Goal: Transaction & Acquisition: Book appointment/travel/reservation

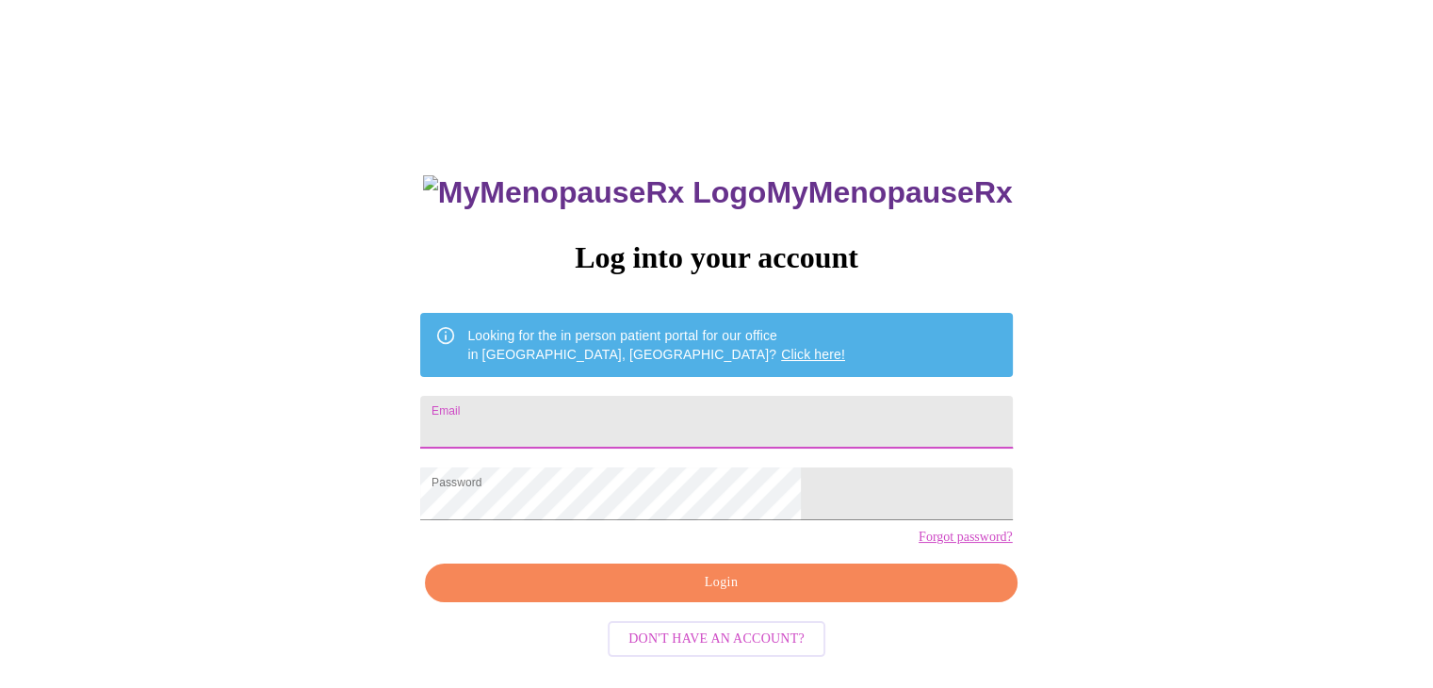
click at [665, 402] on input "Email" at bounding box center [716, 422] width 592 height 53
type input "dawn.acquart@gmail.com"
click at [705, 595] on span "Login" at bounding box center [721, 583] width 548 height 24
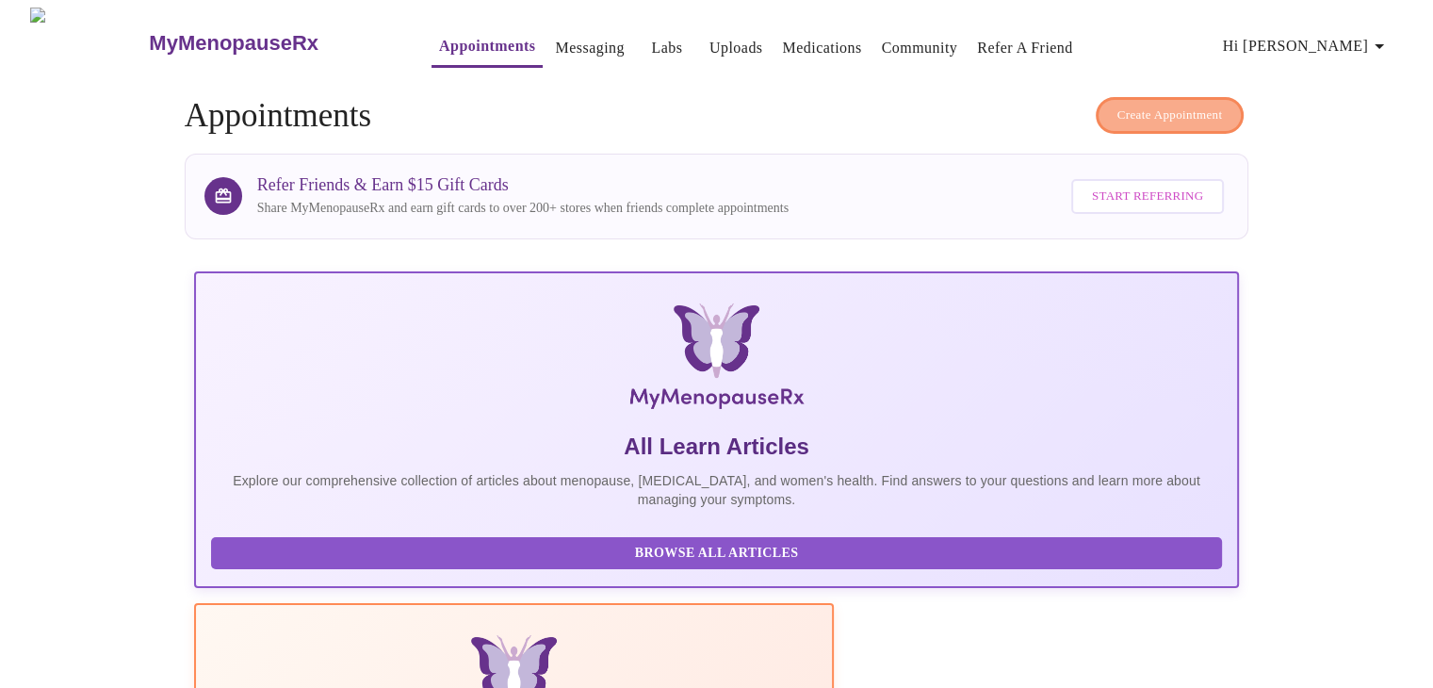
click at [1185, 105] on span "Create Appointment" at bounding box center [1171, 116] width 106 height 22
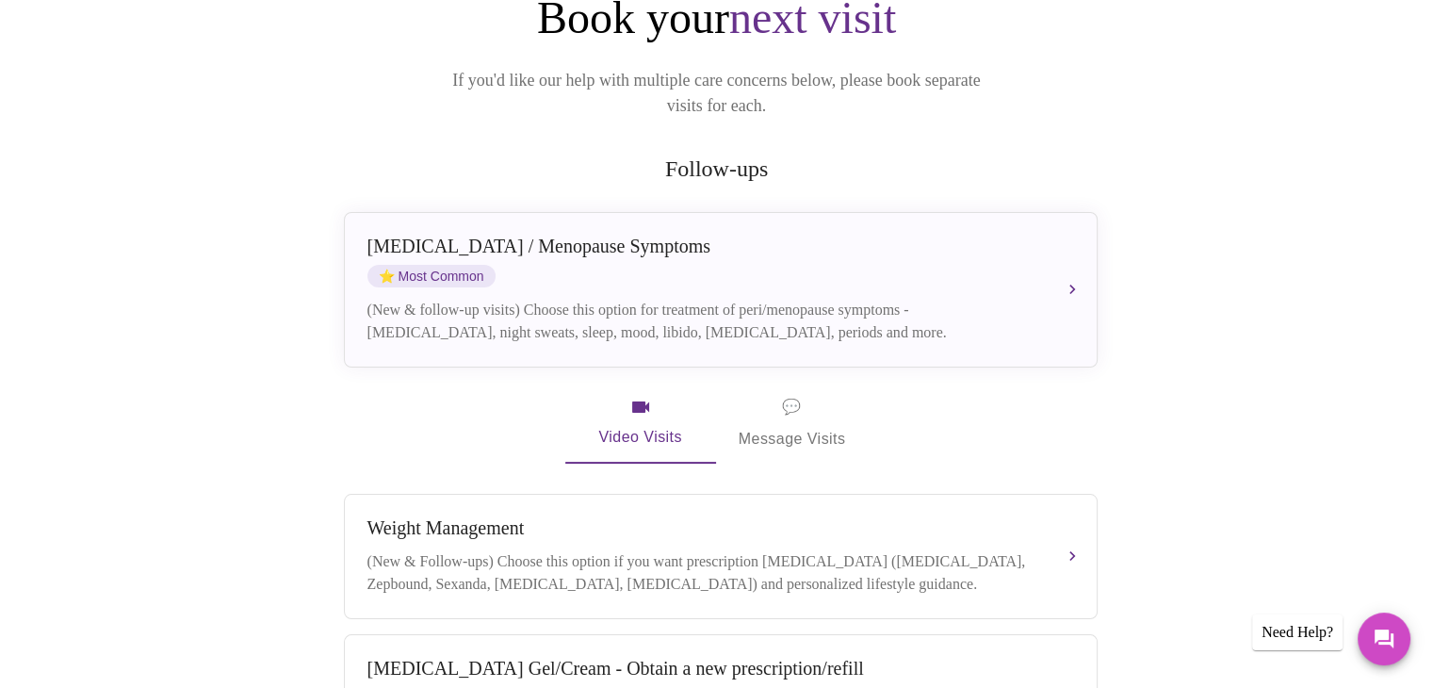
scroll to position [240, 0]
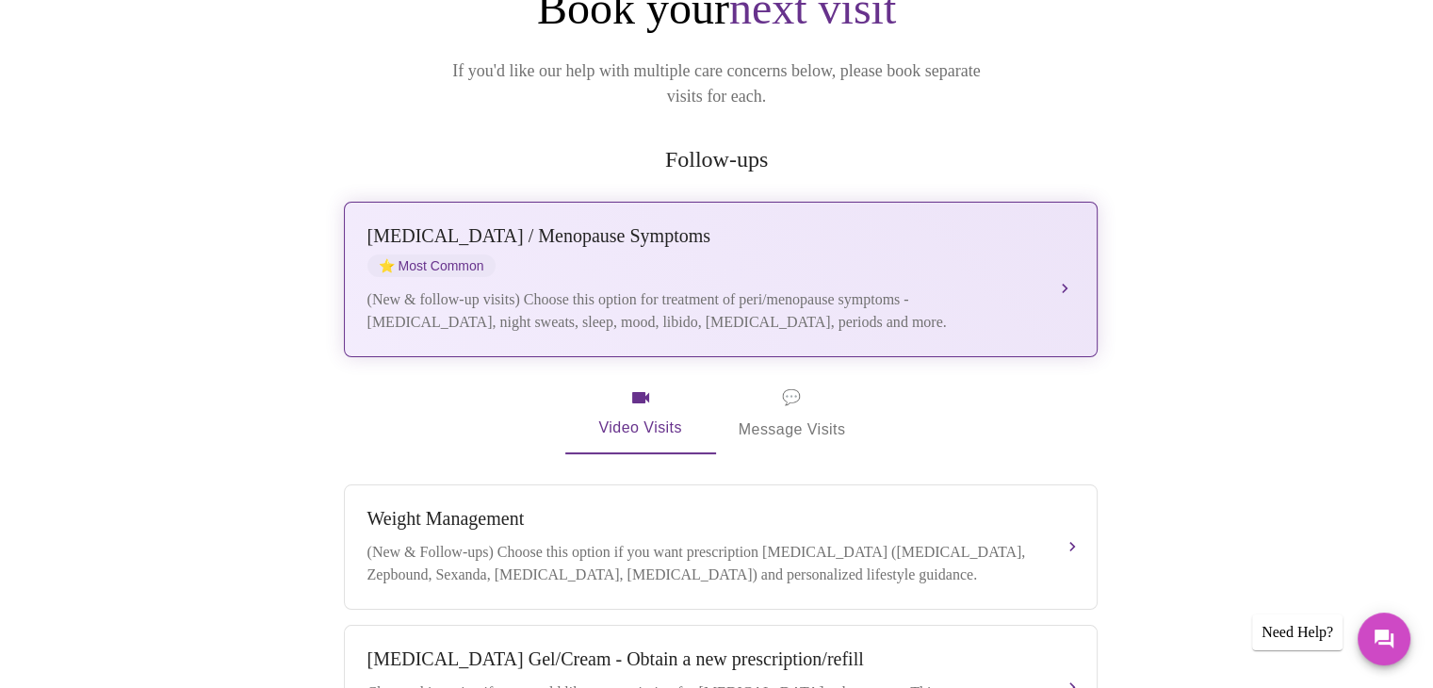
click at [850, 250] on div "Perimenopause / Menopause Symptoms ⭐ Most Common (New & follow-up visits) Choos…" at bounding box center [720, 279] width 707 height 108
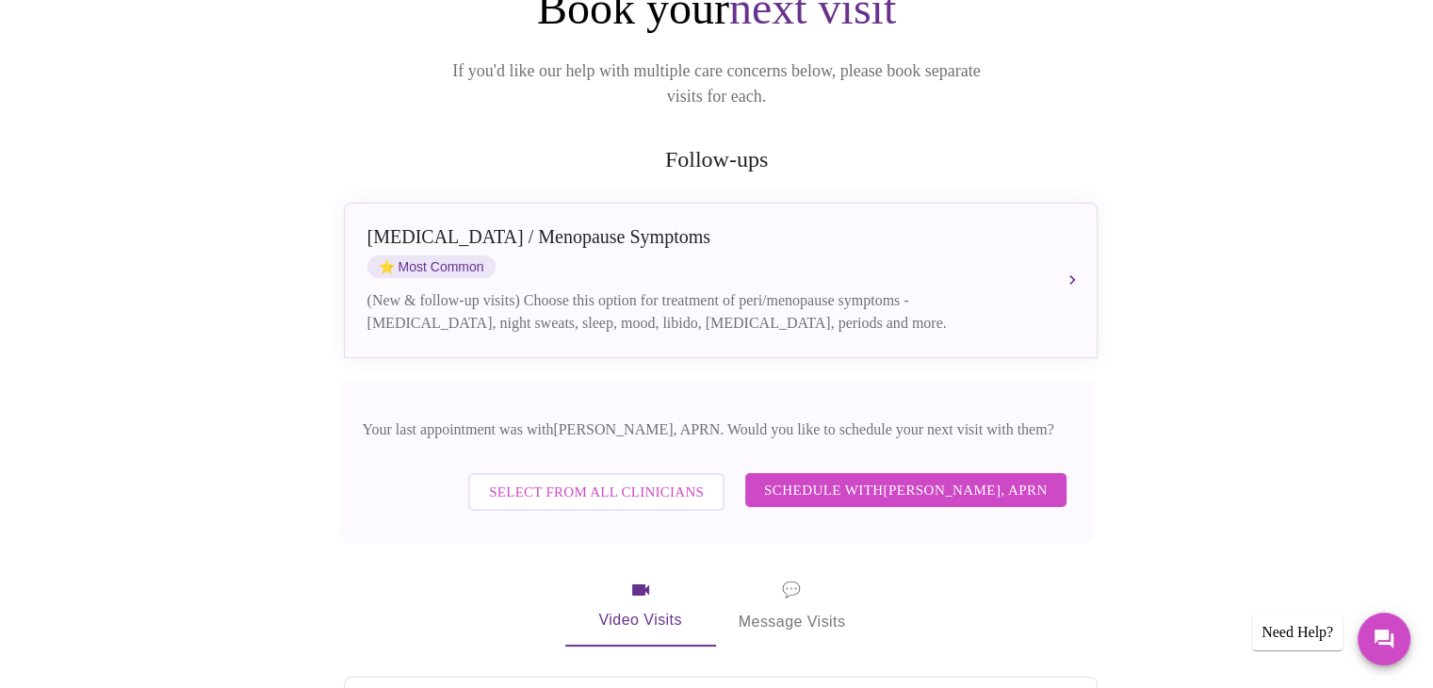
click at [991, 478] on span "Schedule with Emilie McLain, APRN" at bounding box center [906, 490] width 284 height 24
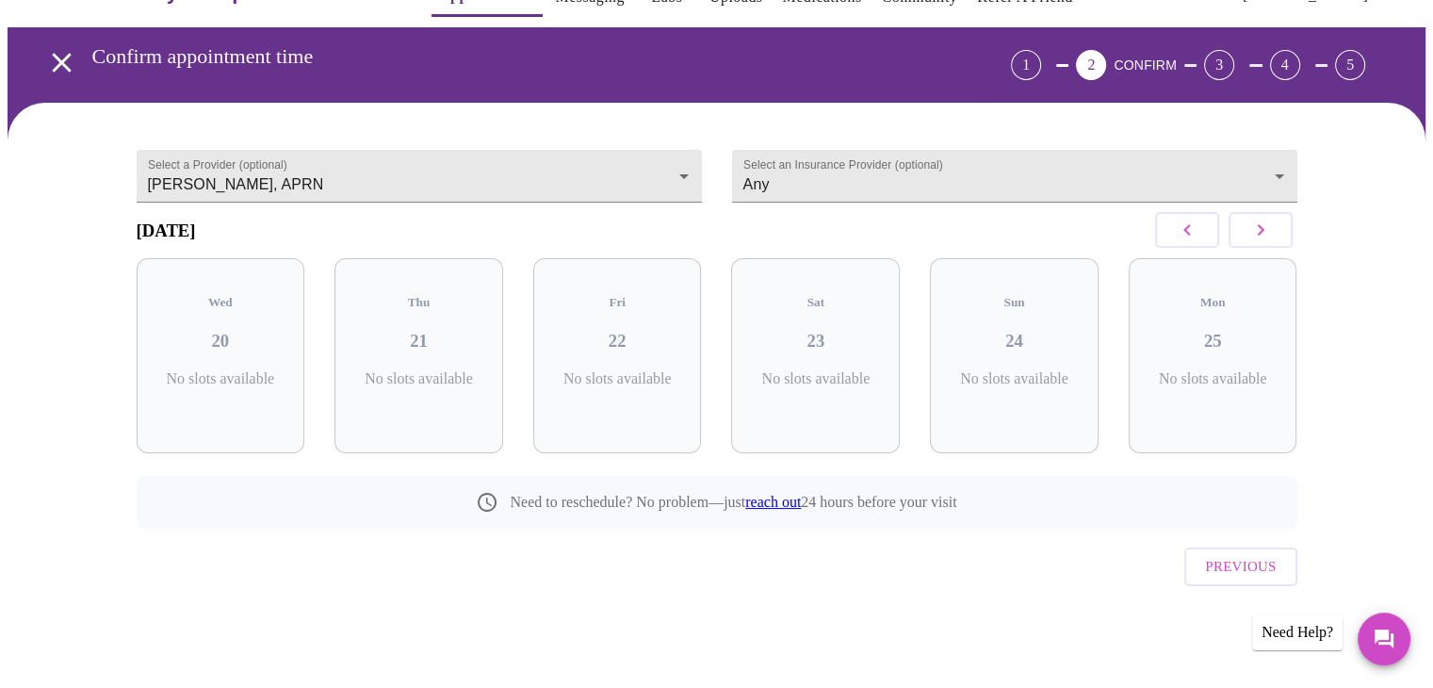
scroll to position [19, 0]
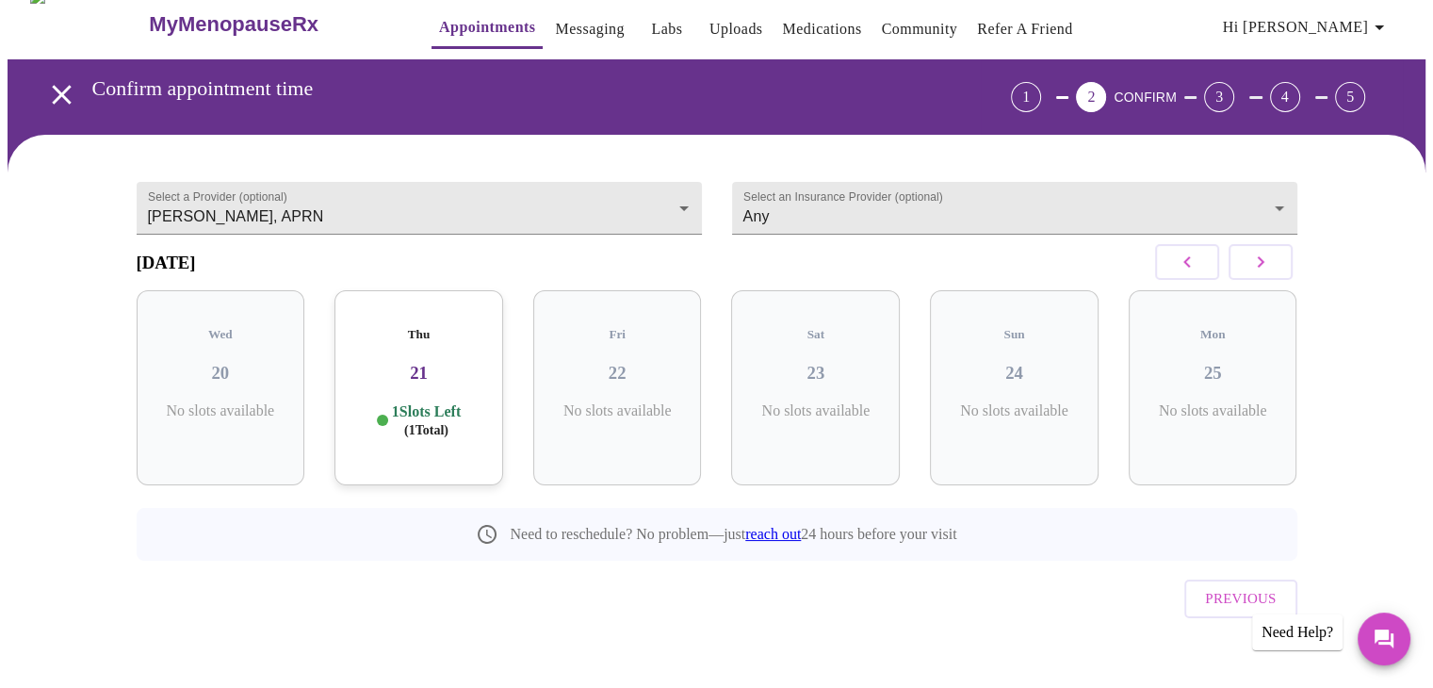
click at [1258, 272] on icon "button" at bounding box center [1260, 262] width 23 height 23
click at [1258, 268] on icon "button" at bounding box center [1260, 261] width 7 height 11
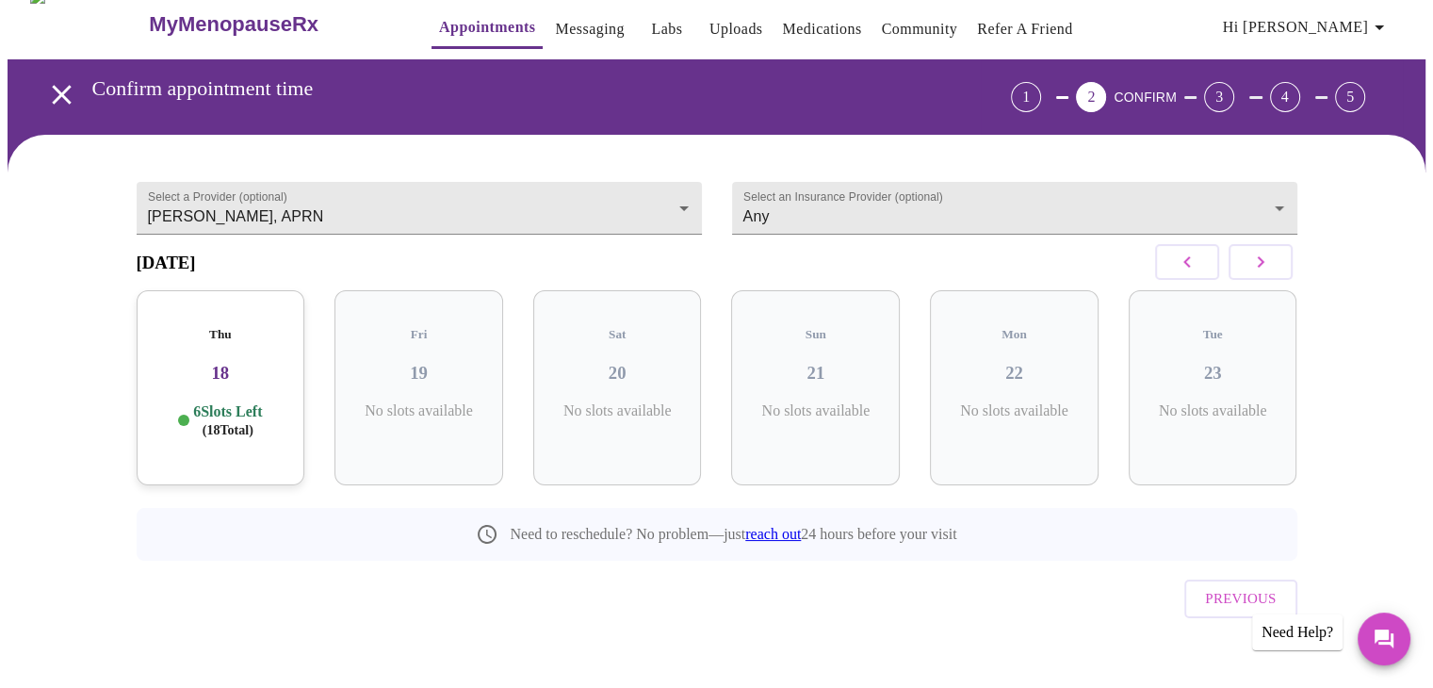
click at [1258, 268] on icon "button" at bounding box center [1260, 261] width 7 height 11
click at [229, 367] on h3 "06" at bounding box center [221, 373] width 139 height 21
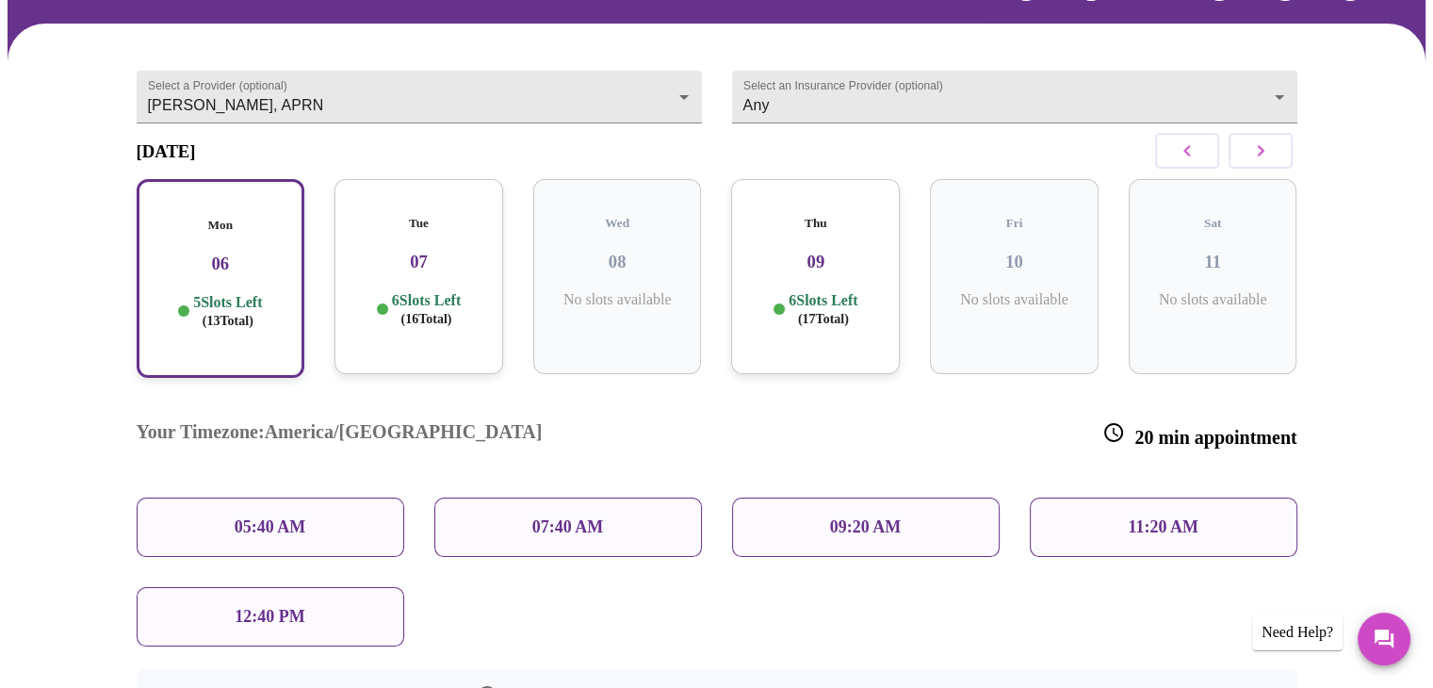
scroll to position [132, 0]
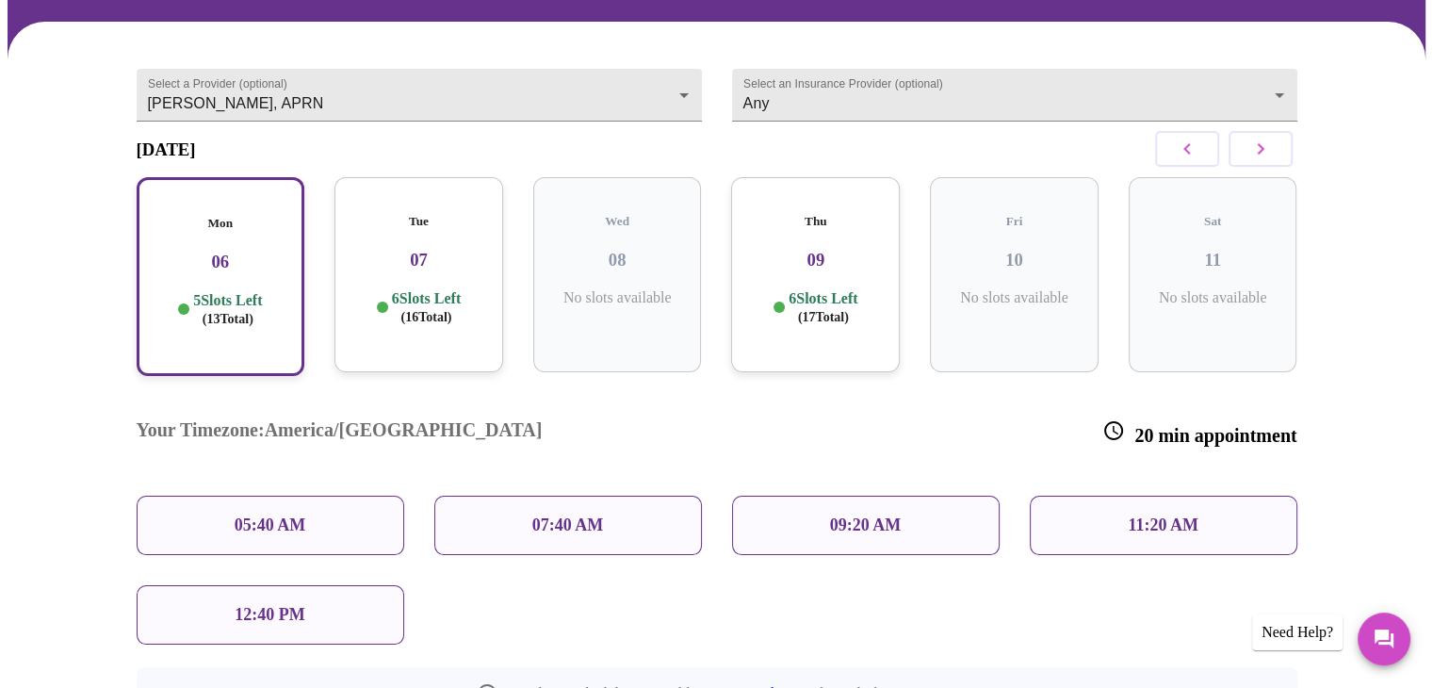
click at [269, 605] on p "12:40 PM" at bounding box center [270, 615] width 70 height 20
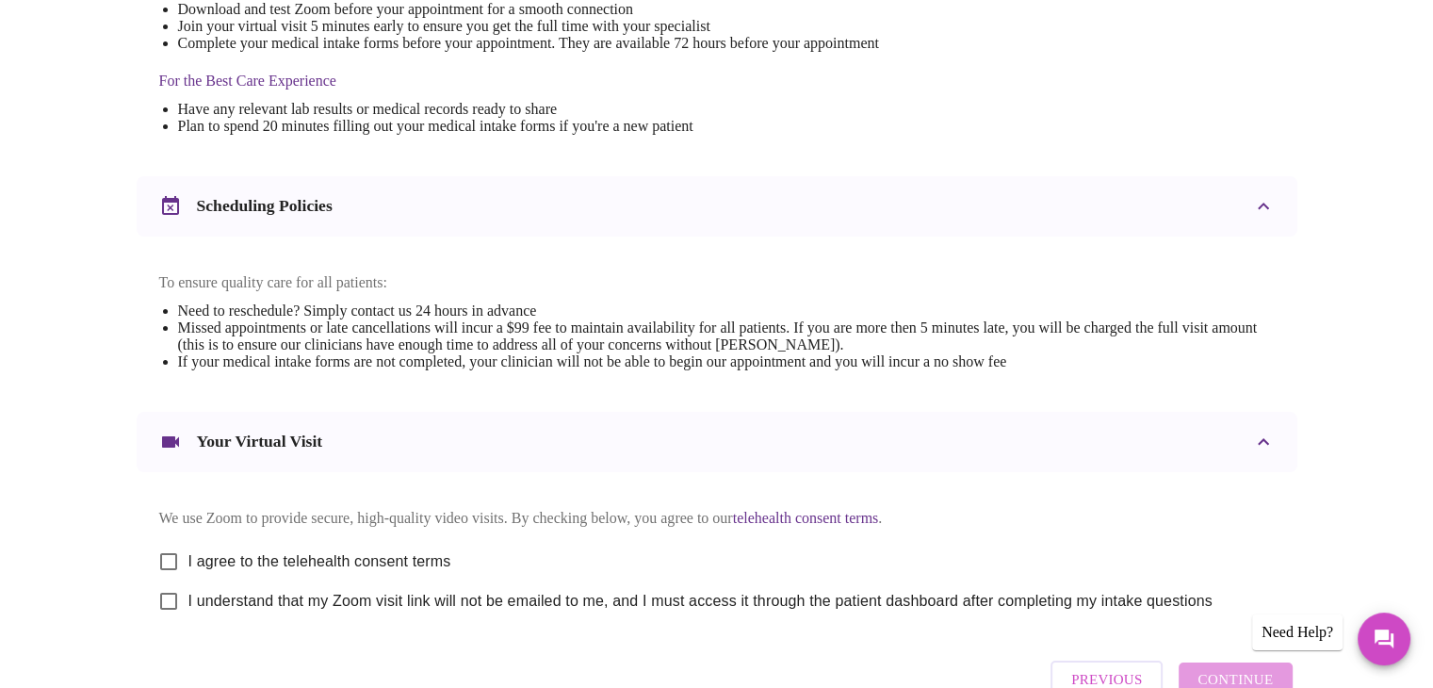
scroll to position [641, 0]
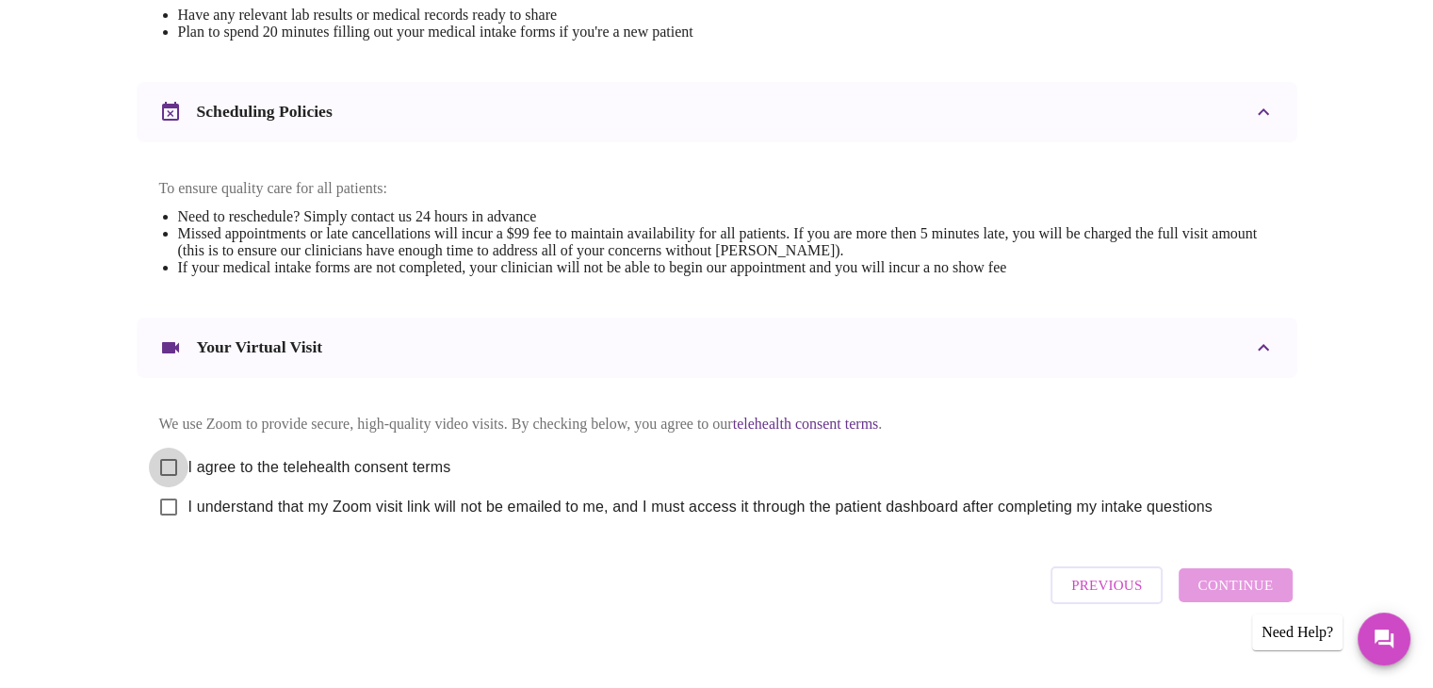
click at [170, 475] on input "I agree to the telehealth consent terms" at bounding box center [169, 468] width 40 height 40
checkbox input "true"
click at [165, 526] on input "I understand that my Zoom visit link will not be emailed to me, and I must acce…" at bounding box center [169, 507] width 40 height 40
checkbox input "true"
click at [1202, 597] on span "Continue" at bounding box center [1235, 585] width 75 height 24
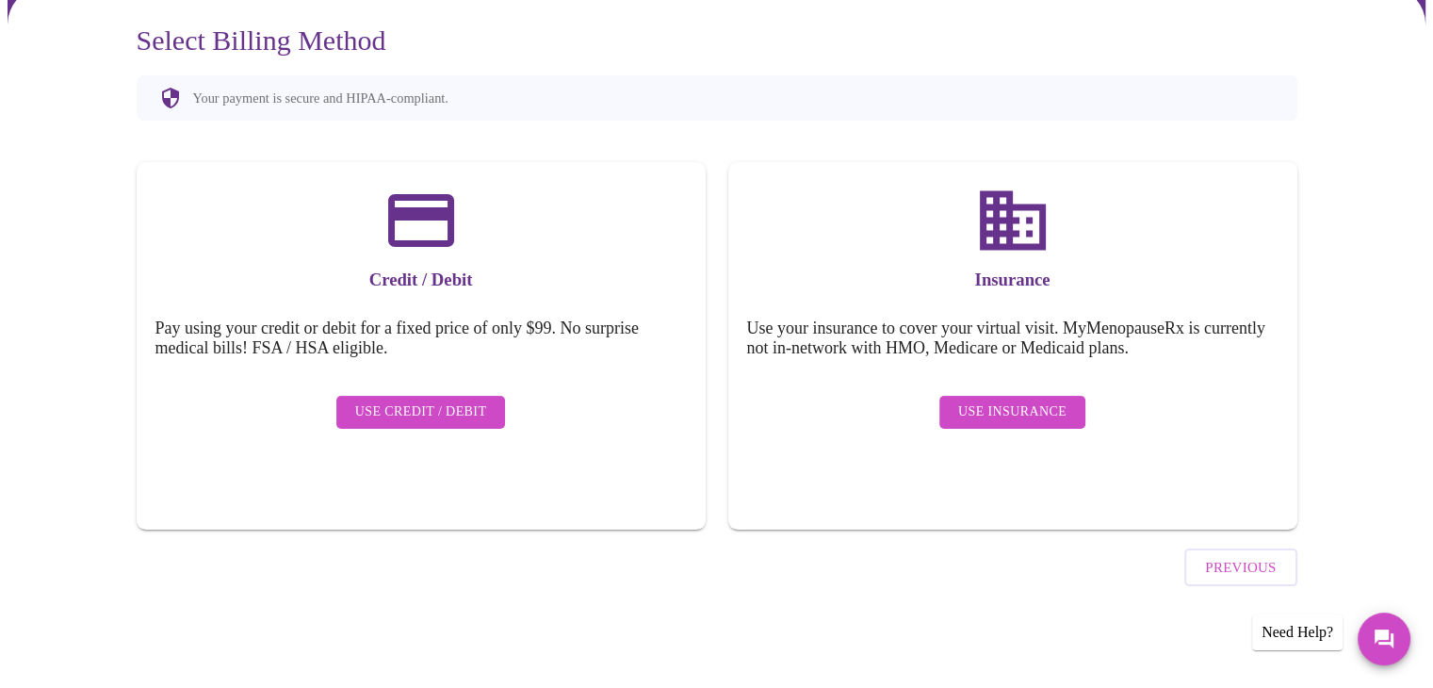
scroll to position [113, 0]
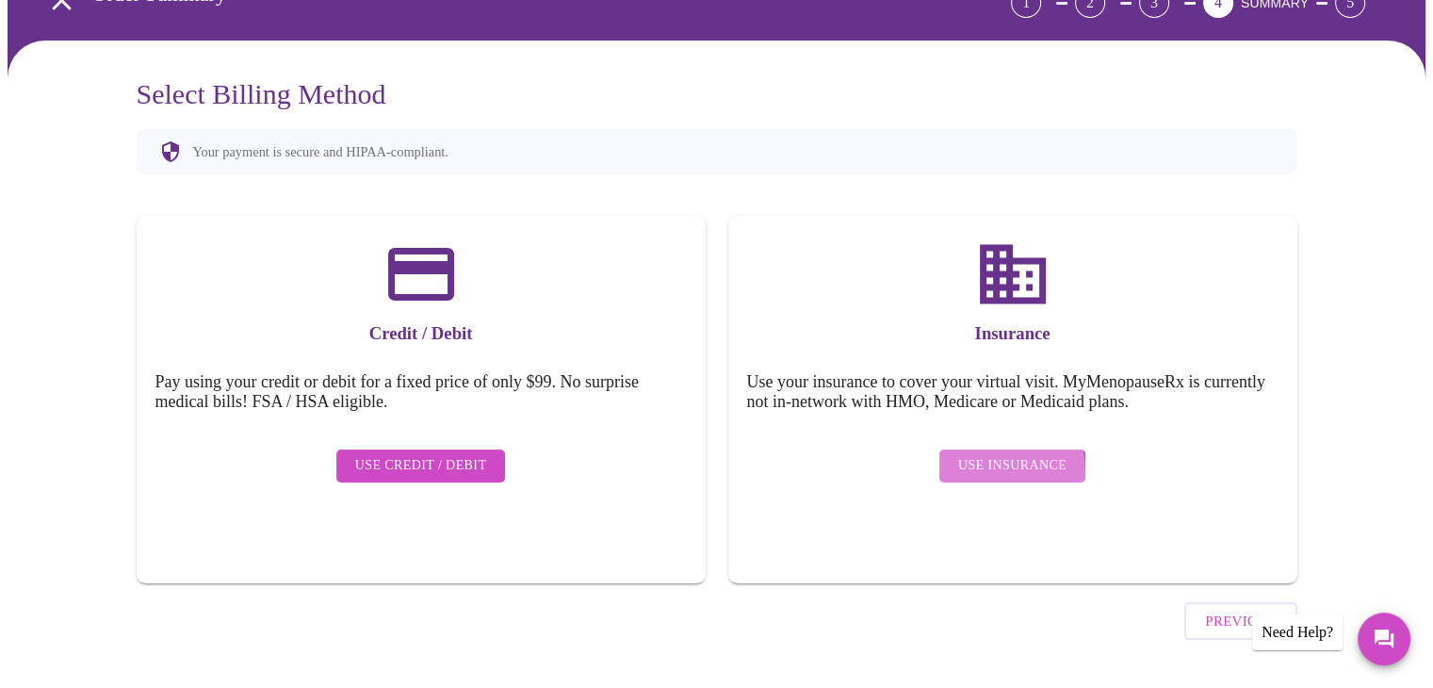
click at [981, 458] on span "Use Insurance" at bounding box center [1012, 466] width 108 height 24
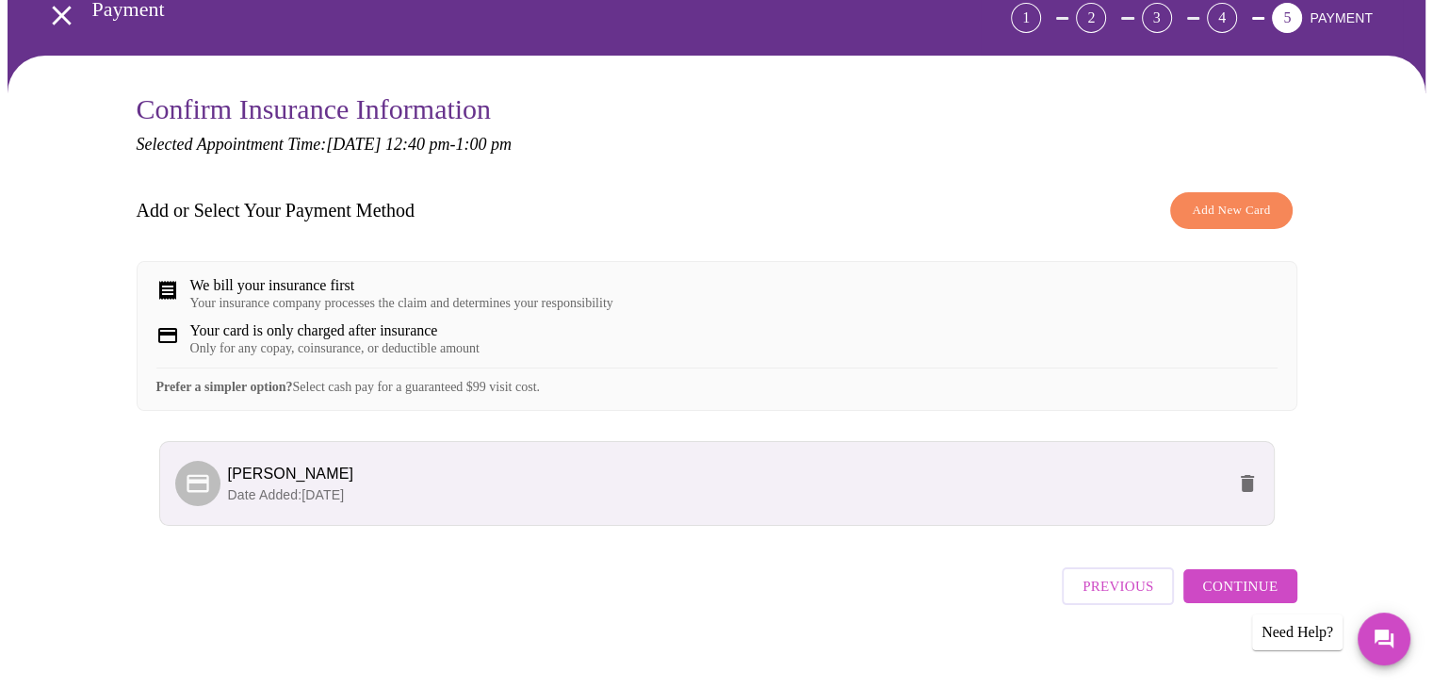
scroll to position [102, 0]
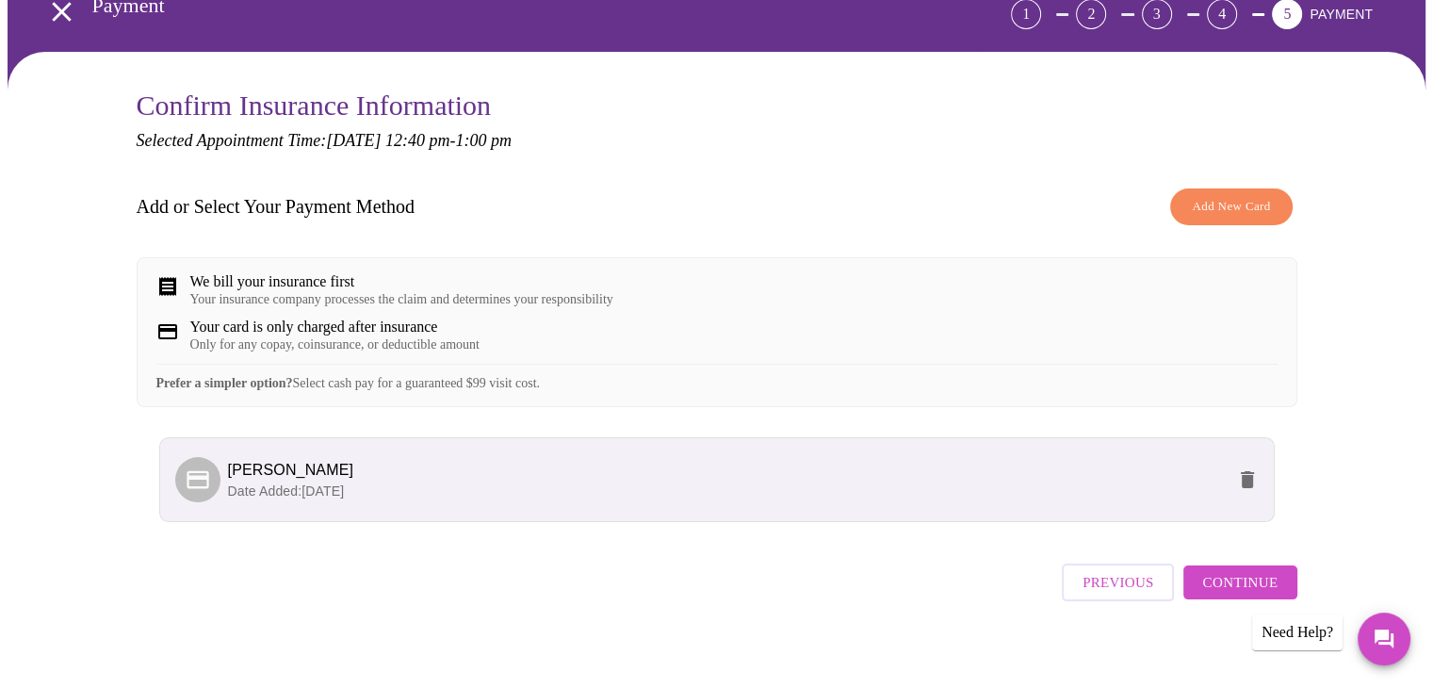
click at [1144, 595] on span "Previous" at bounding box center [1118, 582] width 71 height 24
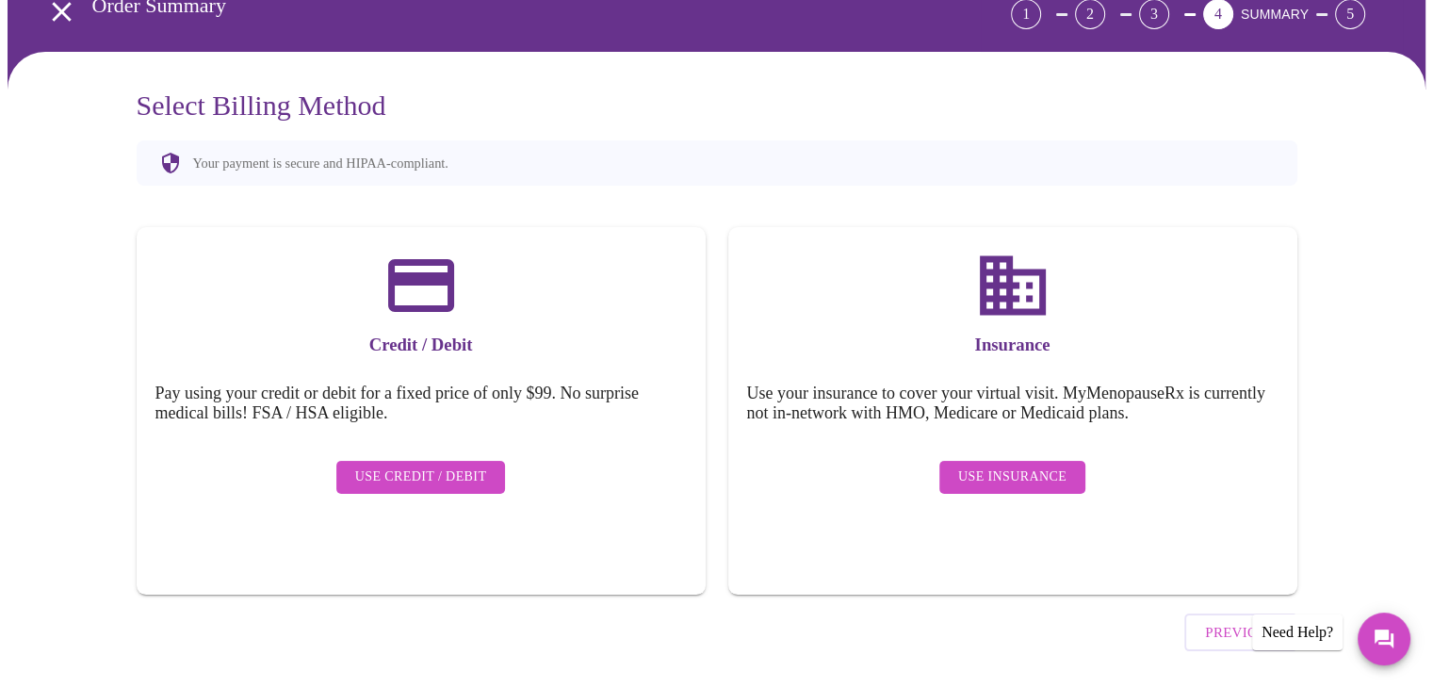
click at [437, 465] on span "Use Credit / Debit" at bounding box center [421, 477] width 132 height 24
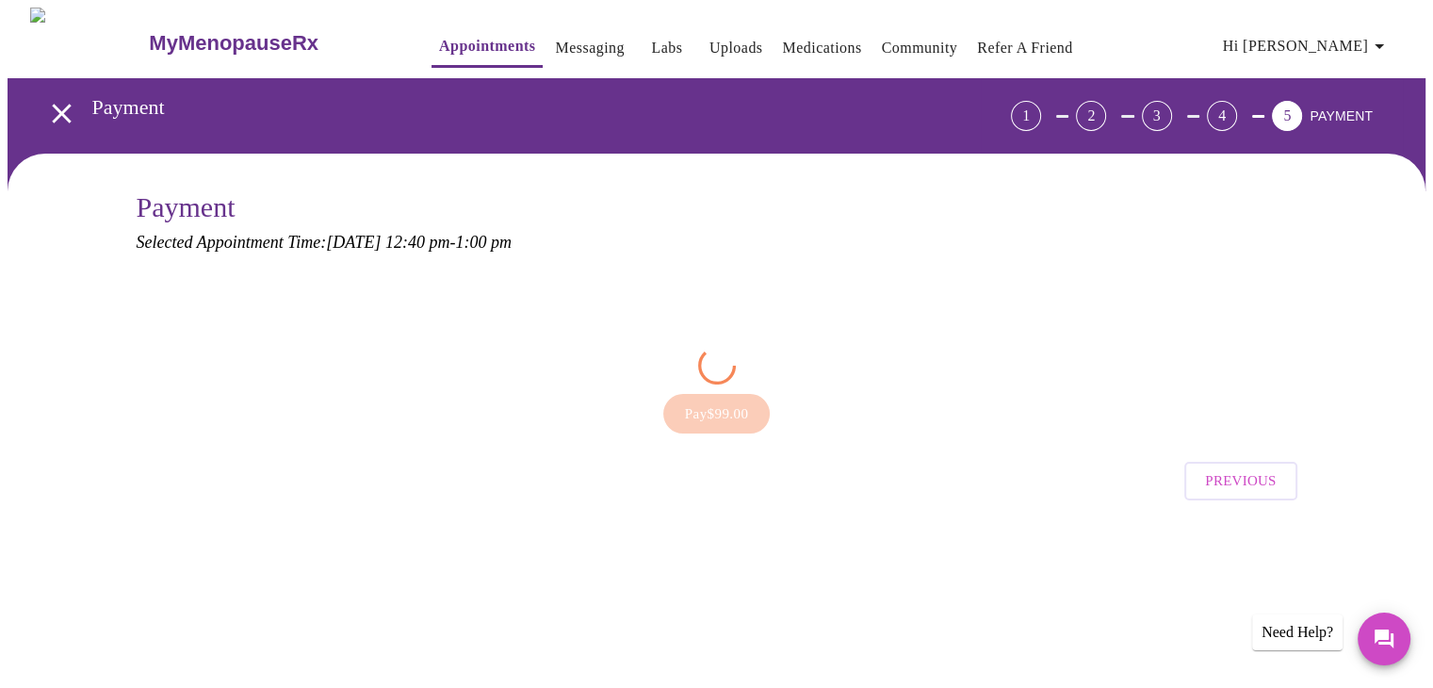
scroll to position [0, 0]
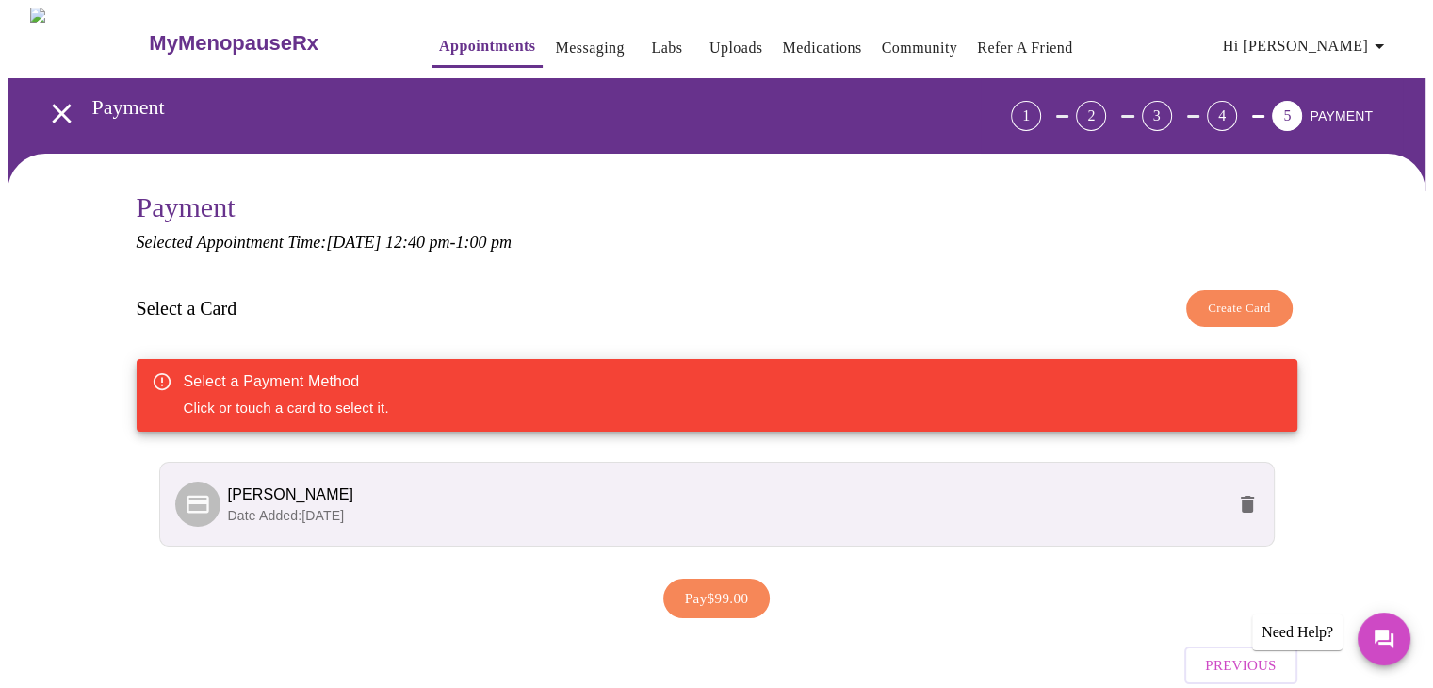
click at [422, 501] on span "Dawn Acquart" at bounding box center [726, 494] width 997 height 23
click at [960, 495] on span "Dawn Acquart" at bounding box center [726, 494] width 997 height 23
click at [703, 592] on span "Pay $99.00" at bounding box center [717, 598] width 64 height 24
